Goal: Task Accomplishment & Management: Use online tool/utility

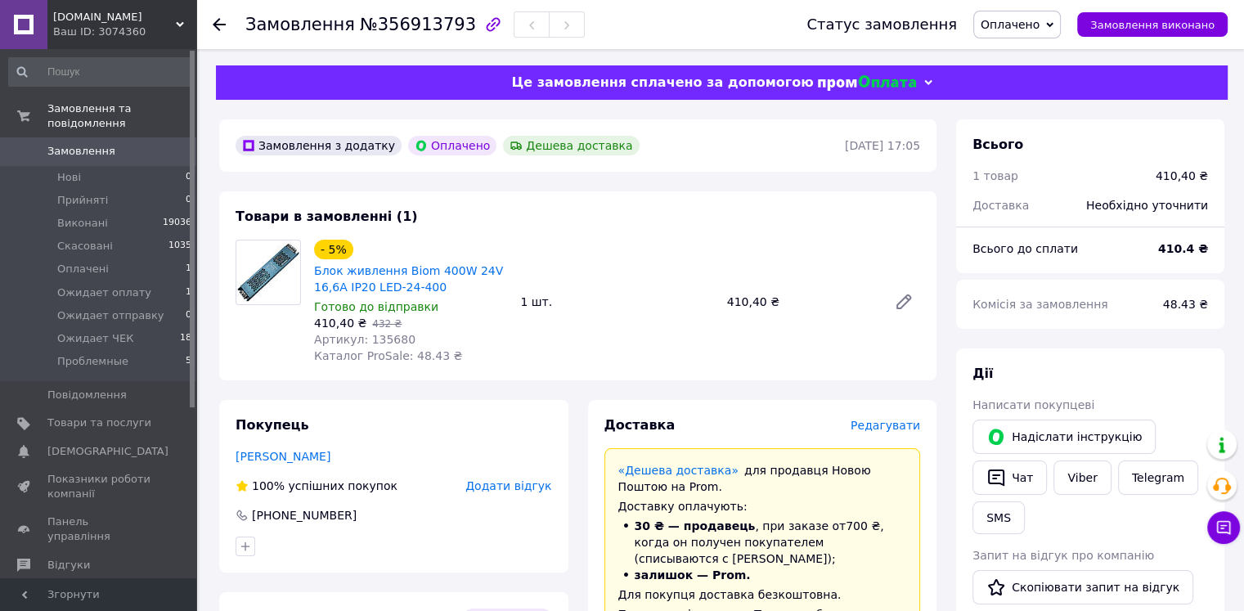
click at [1039, 18] on span "Оплачено" at bounding box center [1010, 24] width 59 height 13
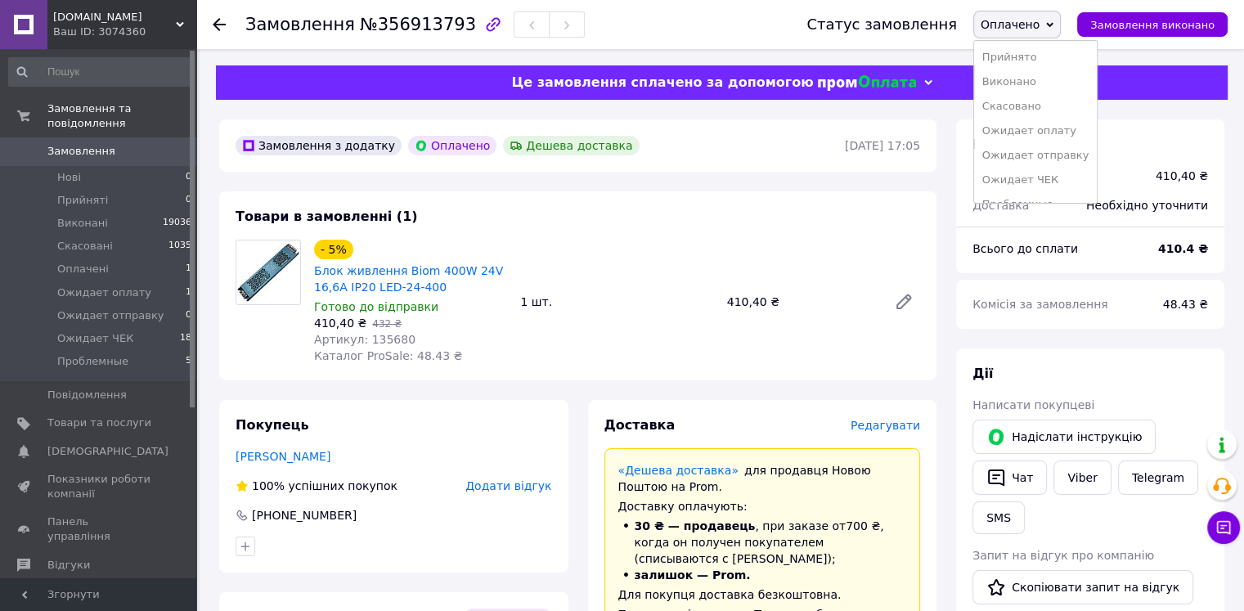
click at [1006, 58] on li "Прийнято" at bounding box center [1035, 57] width 123 height 25
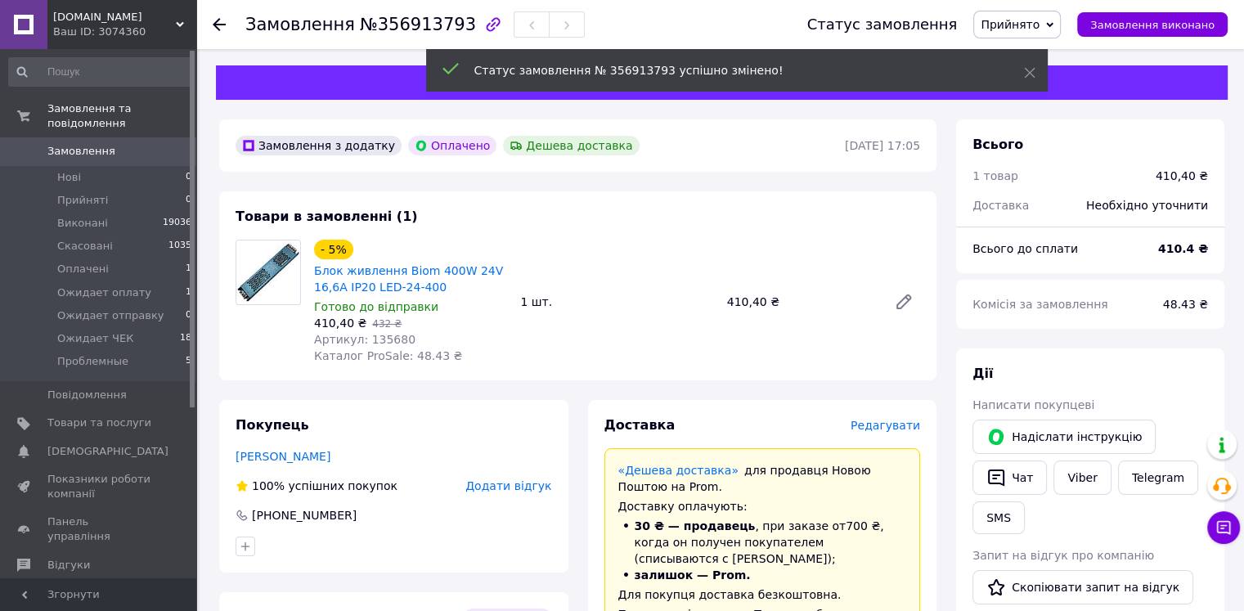
click at [375, 344] on span "Артикул: 135680" at bounding box center [364, 339] width 101 height 13
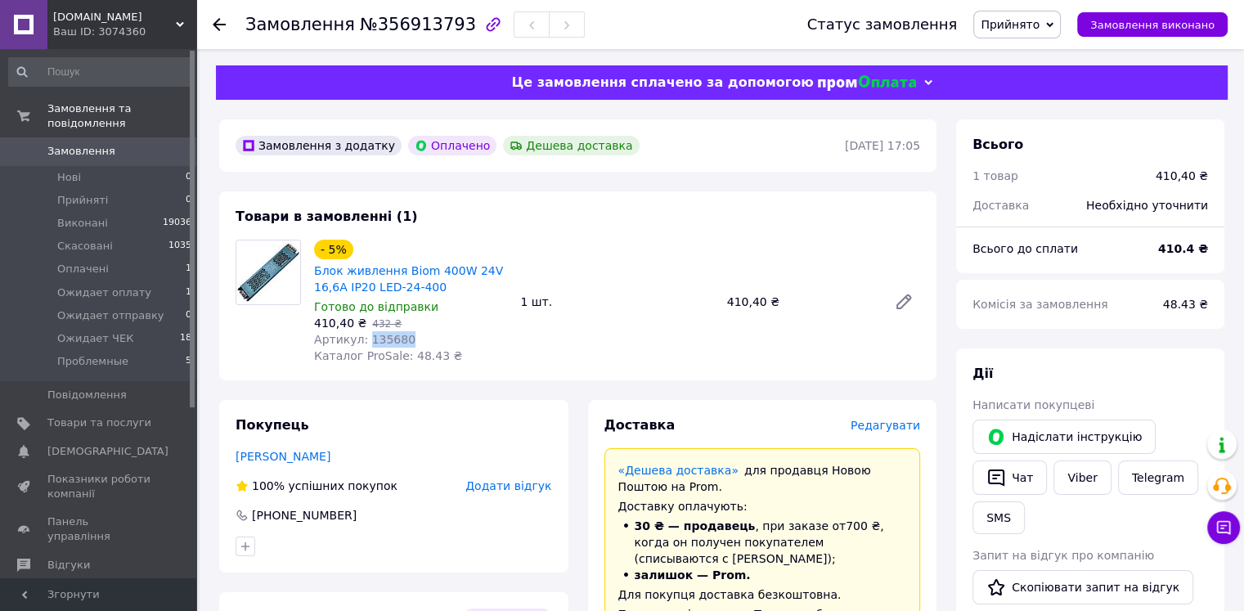
copy span "135680"
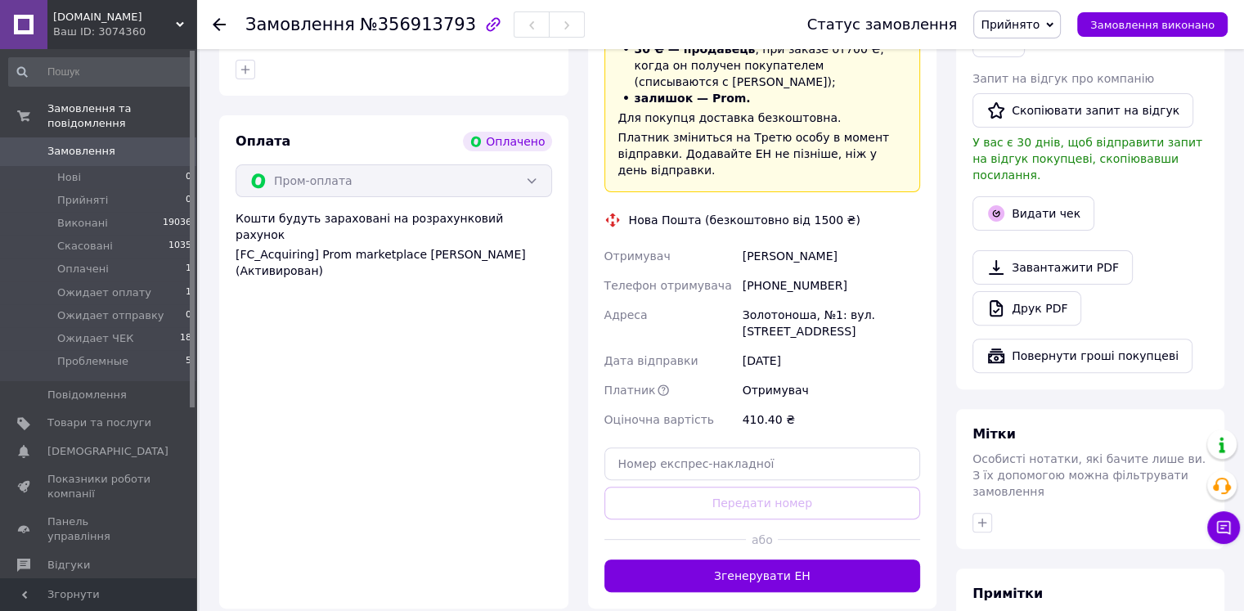
scroll to position [491, 0]
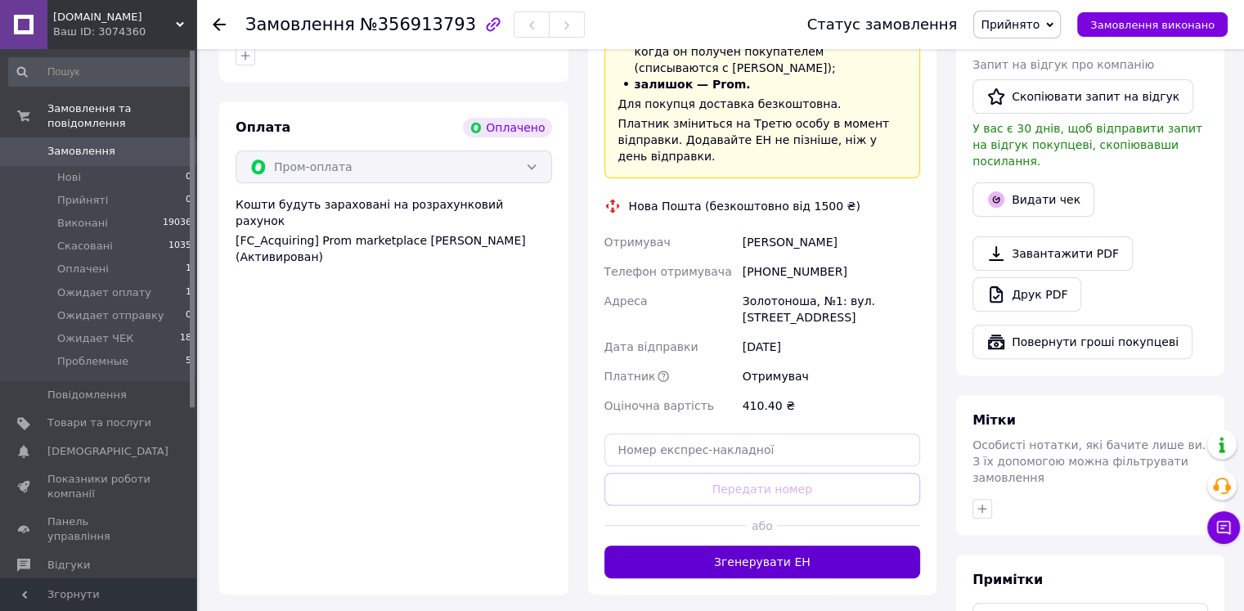
click at [775, 552] on button "Згенерувати ЕН" at bounding box center [762, 561] width 316 height 33
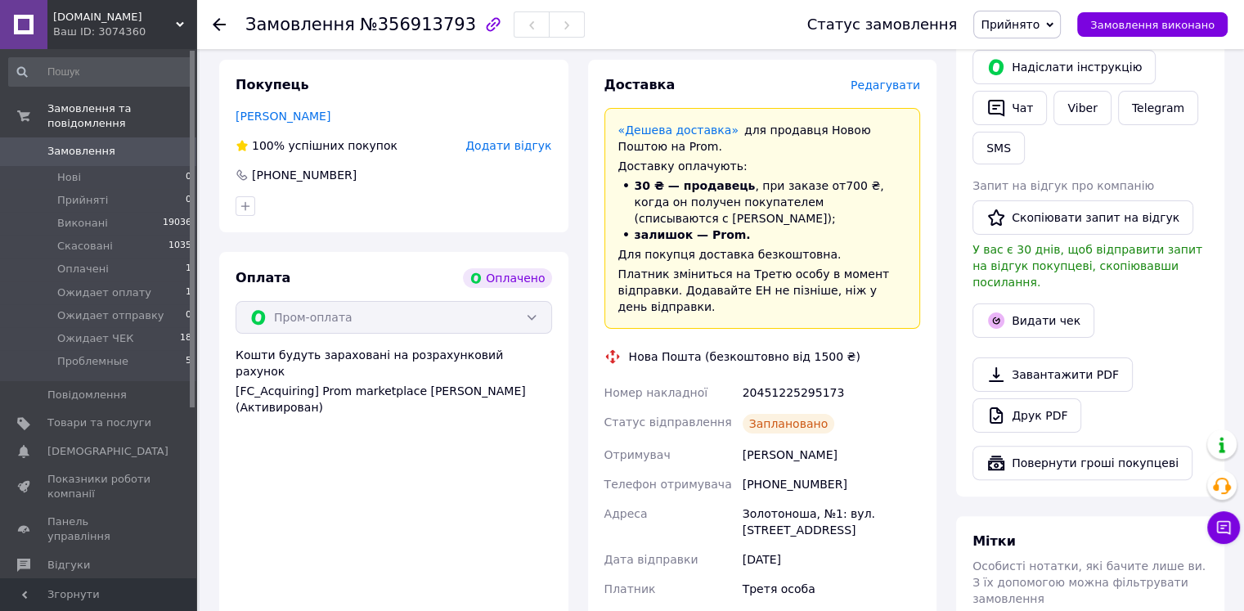
scroll to position [354, 0]
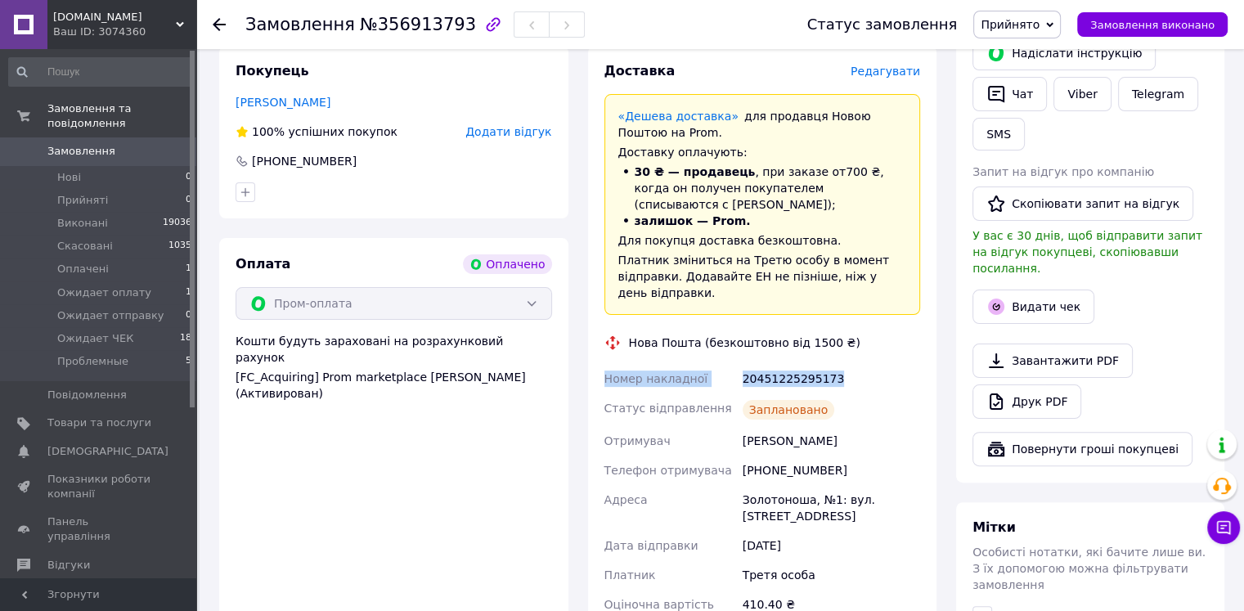
drag, startPoint x: 840, startPoint y: 365, endPoint x: 602, endPoint y: 361, distance: 238.0
click at [602, 364] on div "Номер накладної 20451225295173 Статус відправлення Заплановано Отримувач [PERSO…" at bounding box center [762, 491] width 323 height 255
copy div "Номер накладної 20451225295173"
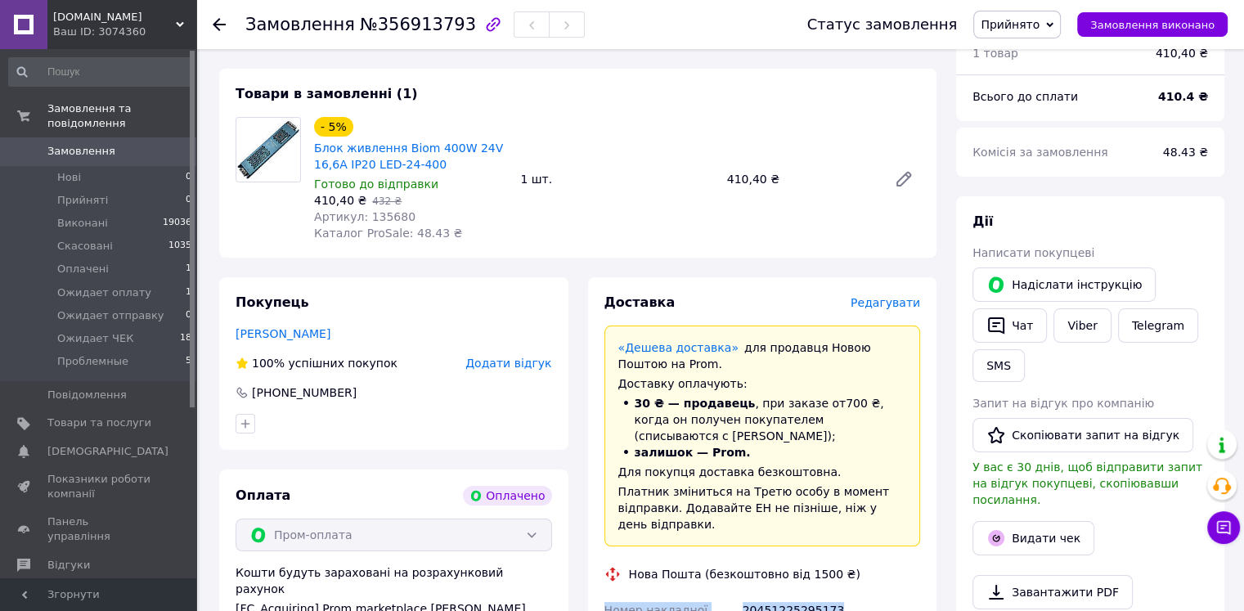
scroll to position [68, 0]
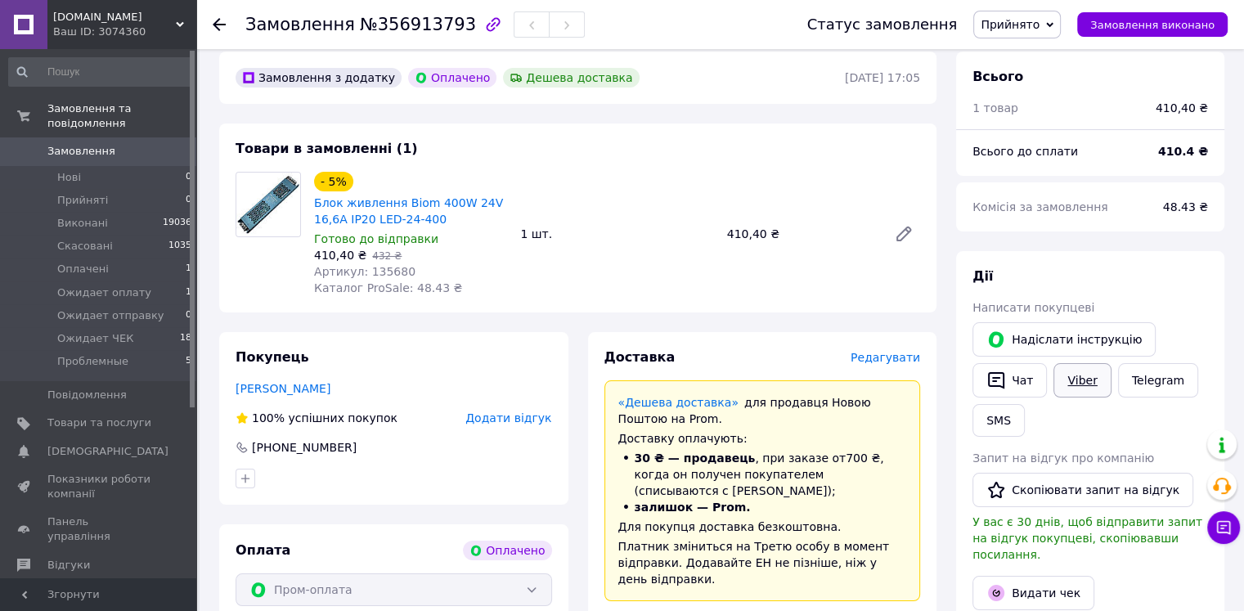
click at [1076, 387] on link "Viber" at bounding box center [1081, 380] width 57 height 34
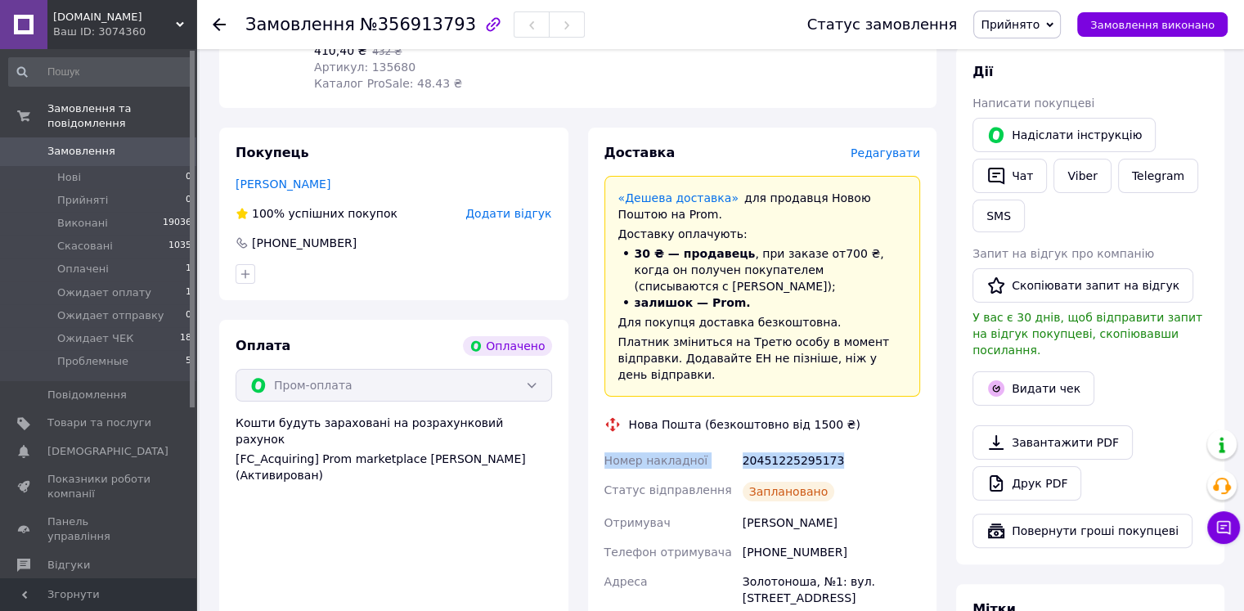
scroll to position [286, 0]
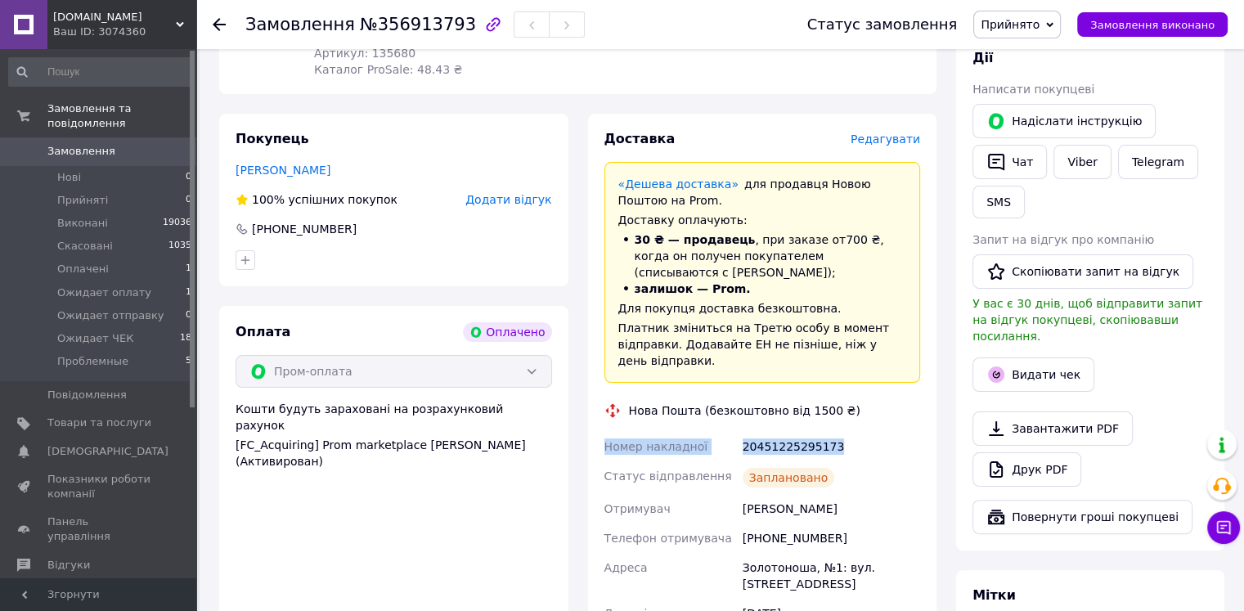
click at [772, 433] on div "20451225295173" at bounding box center [831, 446] width 184 height 29
click at [994, 204] on button "SMS" at bounding box center [998, 202] width 52 height 33
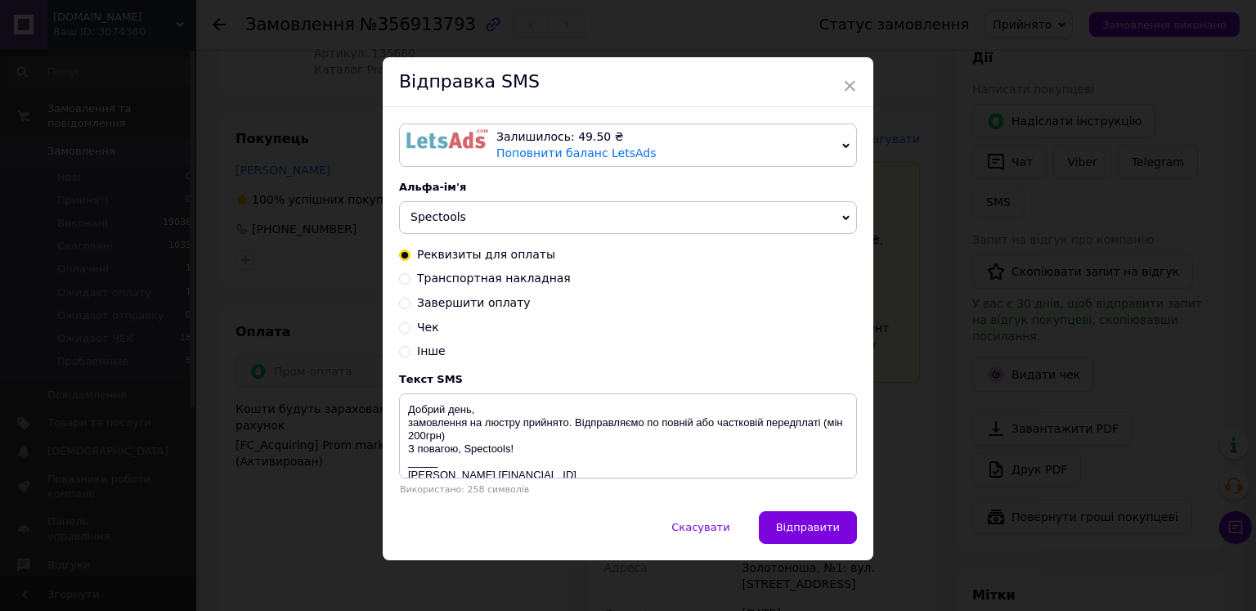
click at [522, 281] on span "Транспортная накладная" at bounding box center [494, 278] width 154 height 13
click at [411, 281] on input "Транспортная накладная" at bounding box center [404, 277] width 11 height 11
radio input "true"
radio input "false"
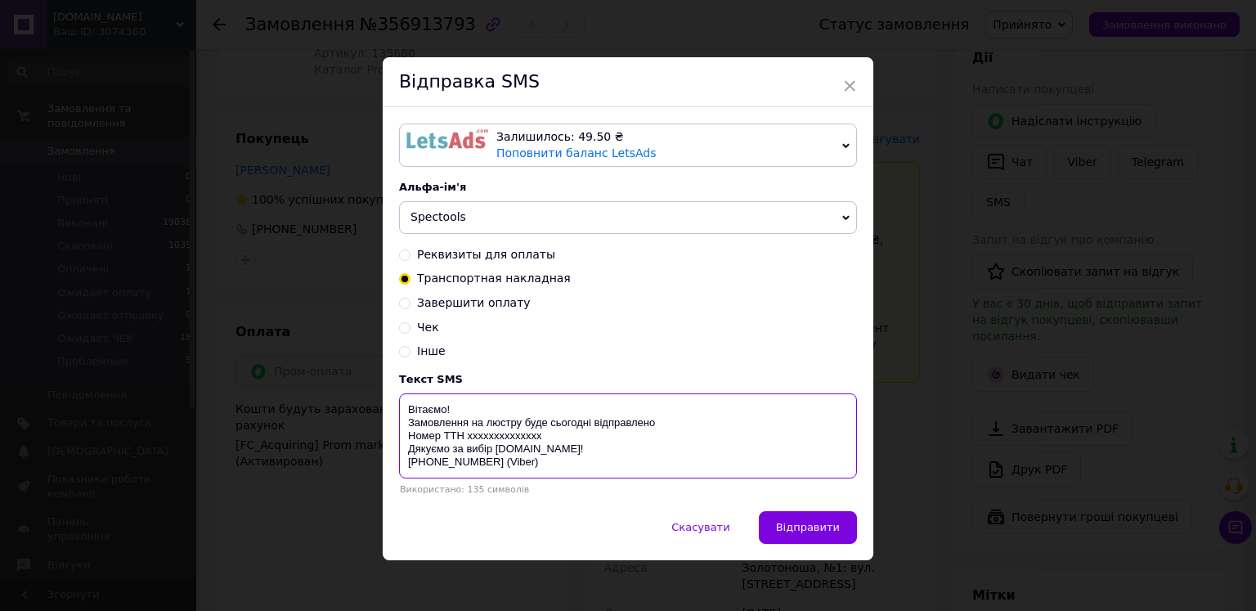
click at [500, 428] on textarea "Вітаємо! Замовлення на люстру буде сьогодні відправлено Номер ТТН ххххххххххххх…" at bounding box center [628, 435] width 458 height 85
click at [608, 424] on textarea "Вітаємо! Замовлення на блок живлення буде сьогодні відправлено Номер ТТН хххххх…" at bounding box center [628, 435] width 458 height 85
click at [514, 439] on textarea "Вітаємо! Замовлення на блок живлення буде завтра відправлено Номер ТТН хххххххх…" at bounding box center [628, 435] width 458 height 85
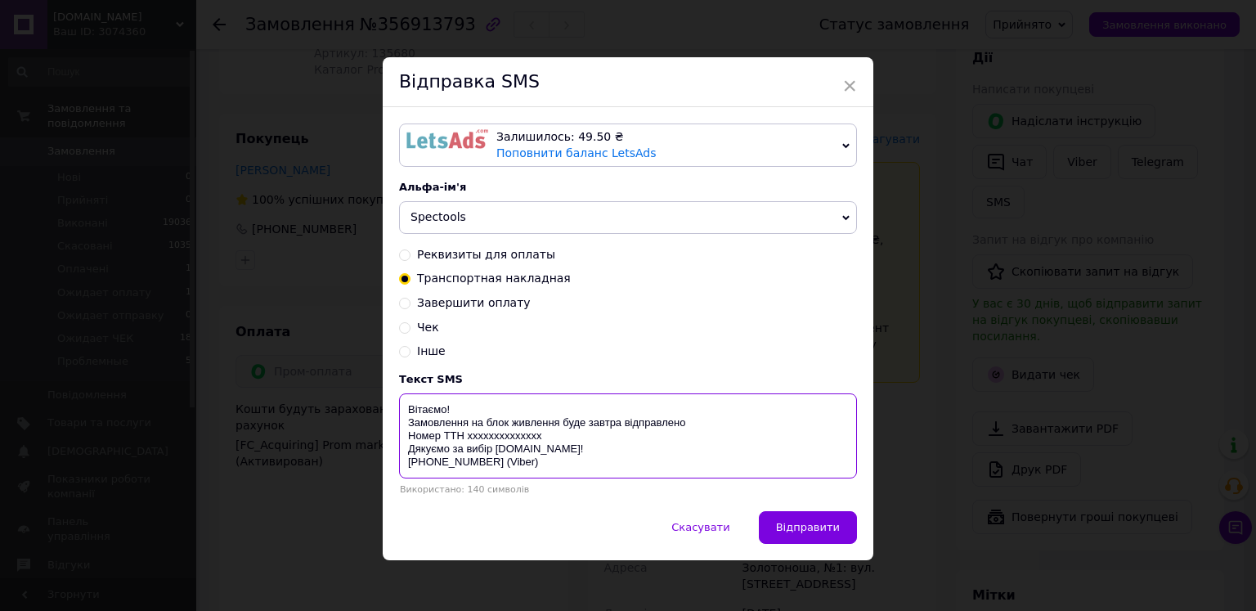
click at [514, 439] on textarea "Вітаємо! Замовлення на блок живлення буде завтра відправлено Номер ТТН хххххххх…" at bounding box center [628, 435] width 458 height 85
paste textarea "20451225295173"
type textarea "Вітаємо! Замовлення на блок живлення буде завтра відправлено Номер ТТН 20451225…"
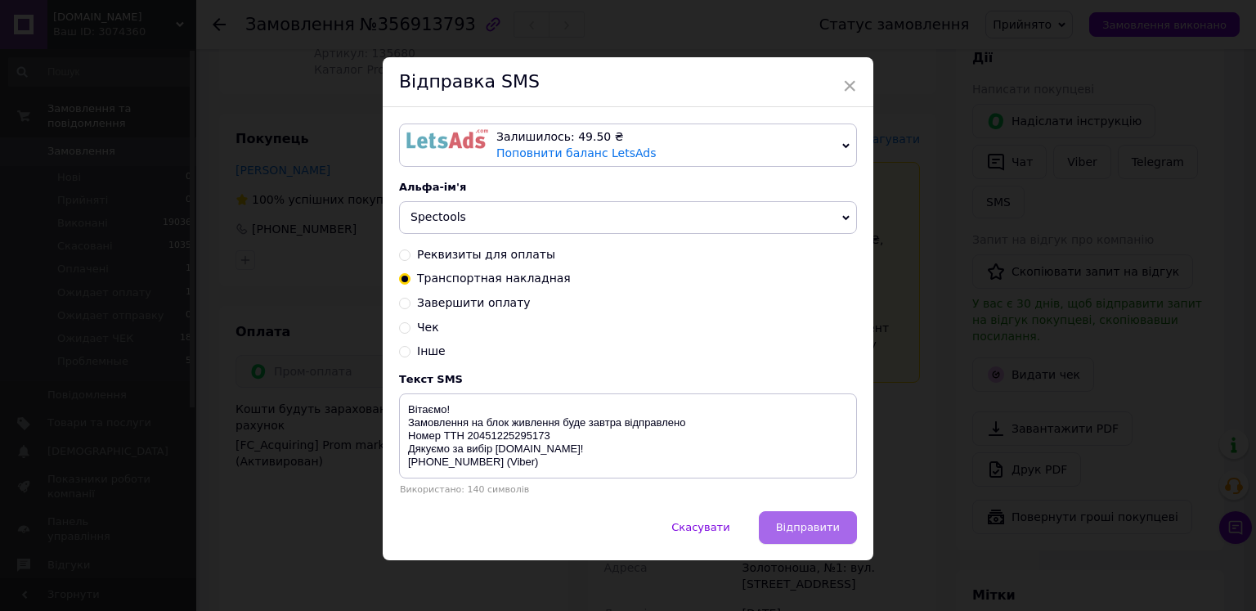
click at [807, 533] on span "Відправити" at bounding box center [808, 527] width 64 height 12
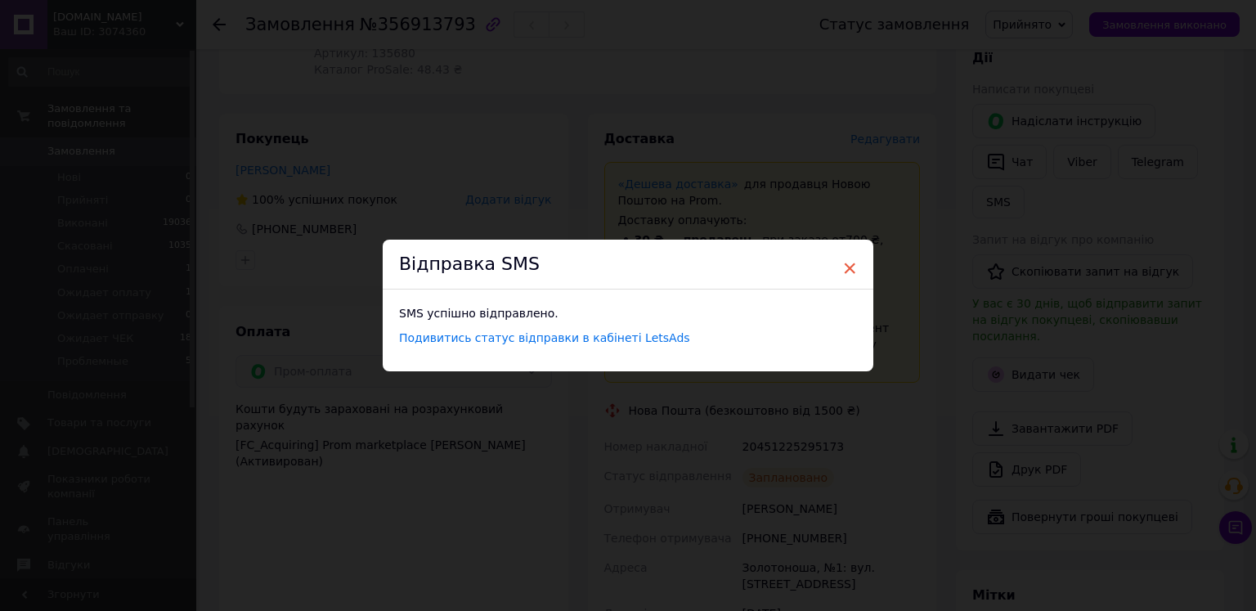
click at [846, 265] on span "×" at bounding box center [849, 268] width 15 height 28
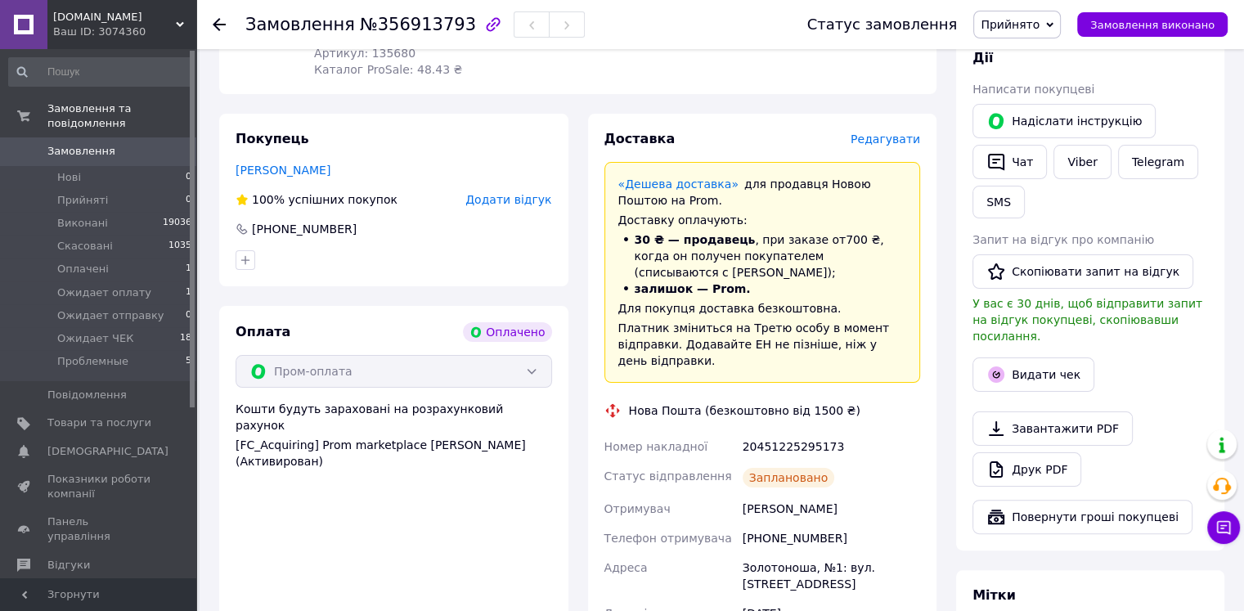
click at [1039, 22] on span "Прийнято" at bounding box center [1010, 24] width 59 height 13
click at [1042, 61] on li "Виконано" at bounding box center [1035, 57] width 123 height 25
